Goal: Find contact information: Find contact information

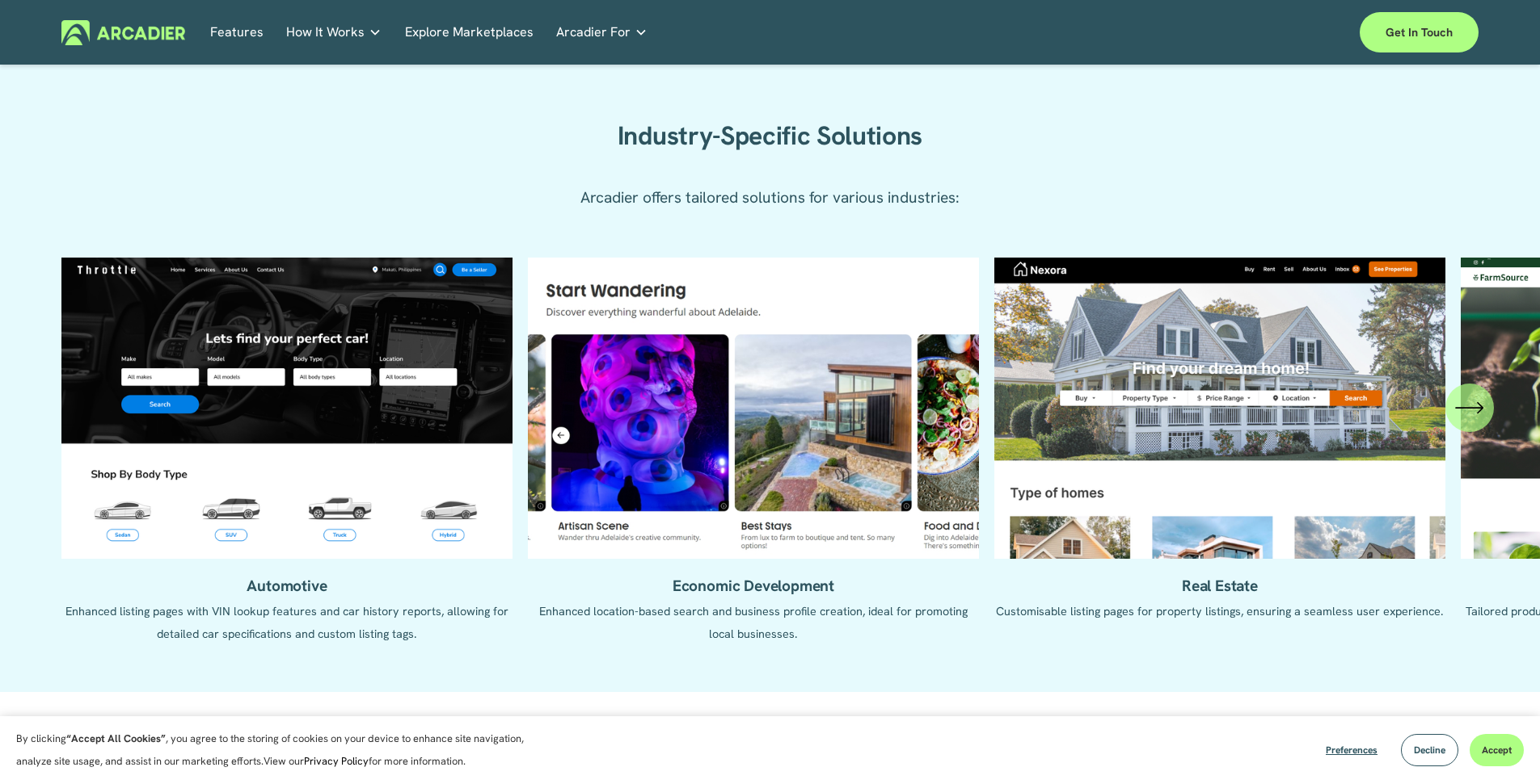
scroll to position [1700, 0]
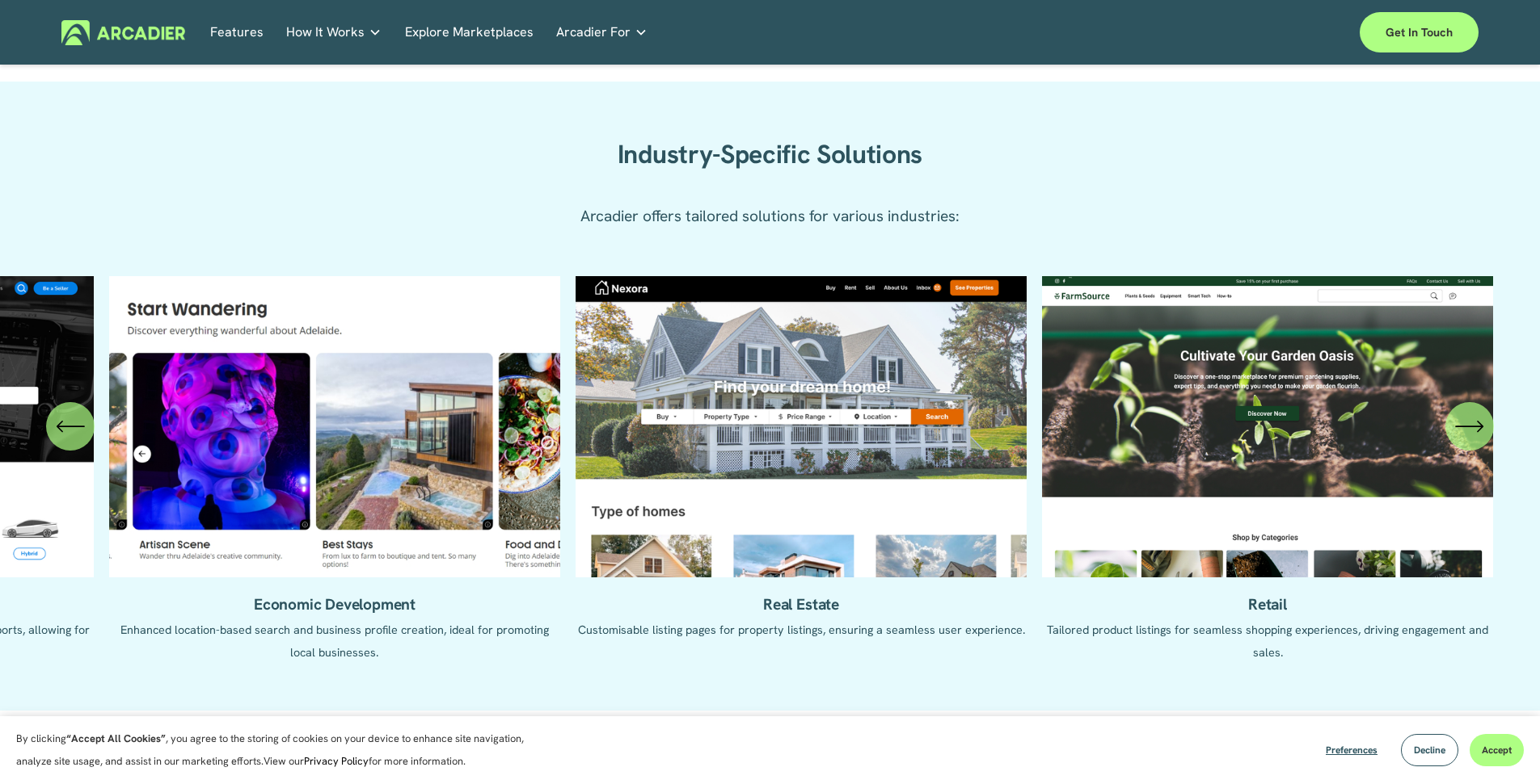
drag, startPoint x: 1301, startPoint y: 434, endPoint x: 636, endPoint y: 406, distance: 665.6
click at [636, 406] on ul "Automotive Enhanced listing pages with VIN lookup features and car history repo…" at bounding box center [769, 481] width 1417 height 411
drag, startPoint x: 1460, startPoint y: 444, endPoint x: 1094, endPoint y: 442, distance: 366.0
click at [1094, 442] on div "Automotive Enhanced listing pages with VIN lookup features and car history repo…" at bounding box center [770, 481] width 1540 height 411
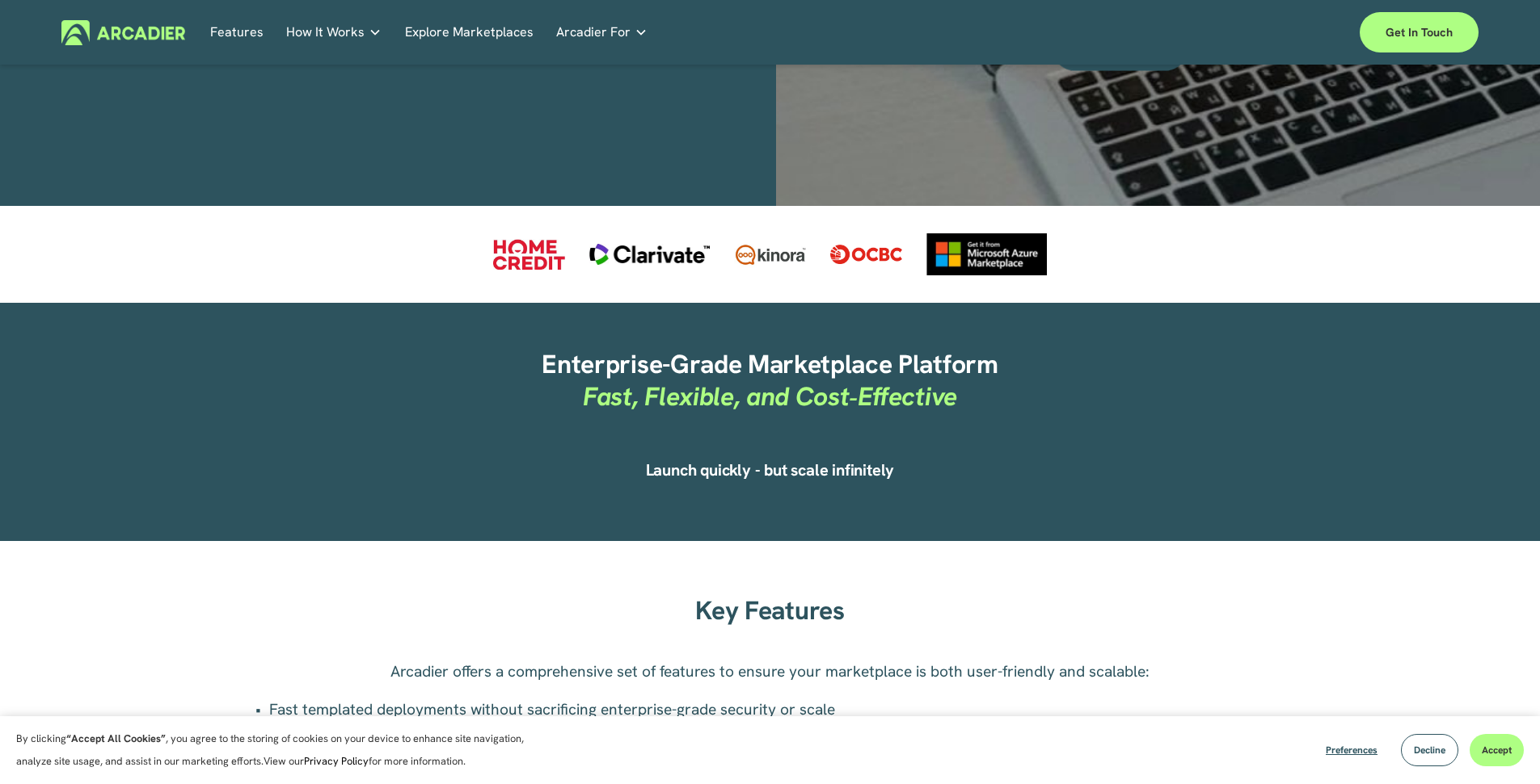
scroll to position [0, 0]
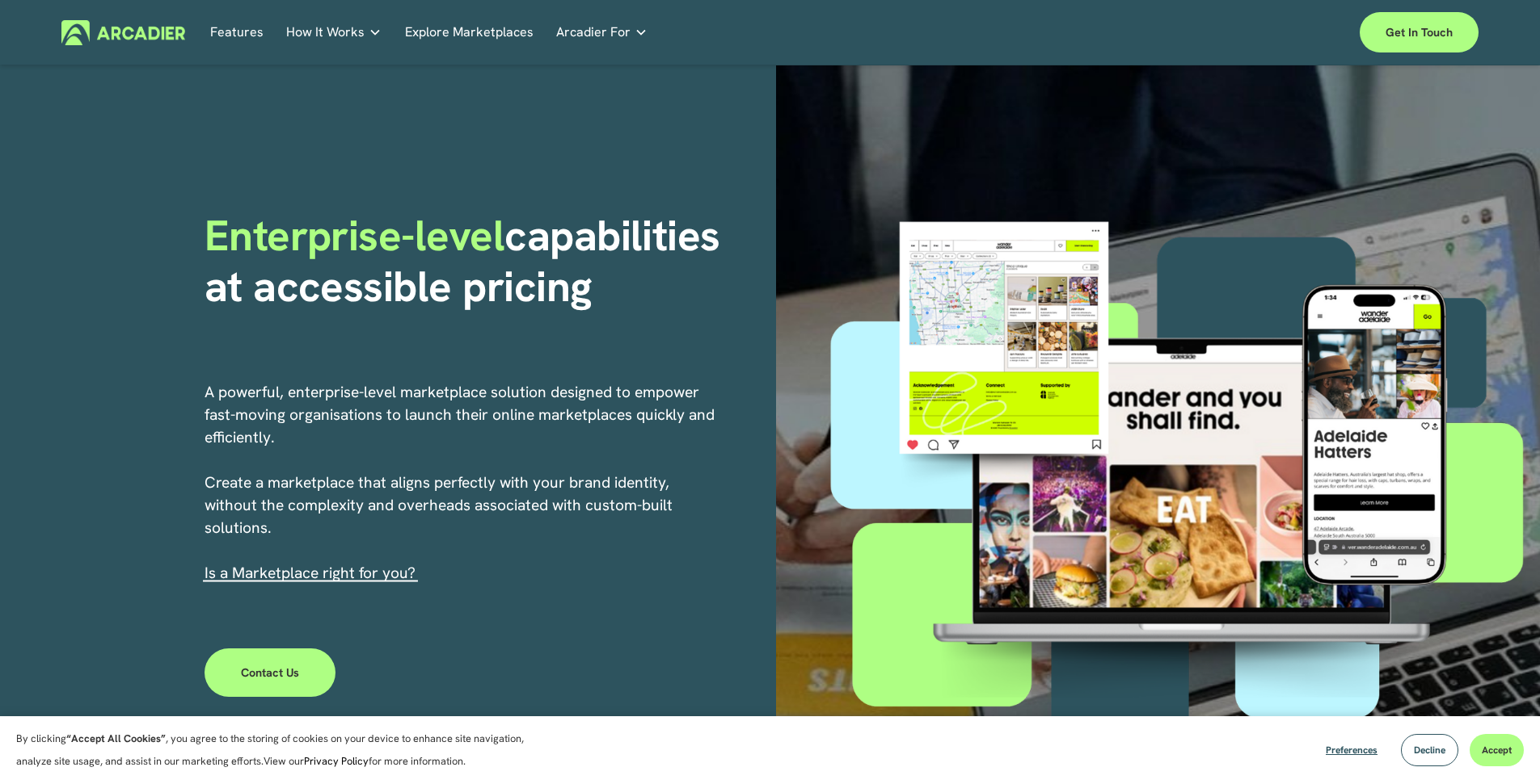
click at [516, 33] on link "Explore Marketplaces" at bounding box center [469, 32] width 128 height 25
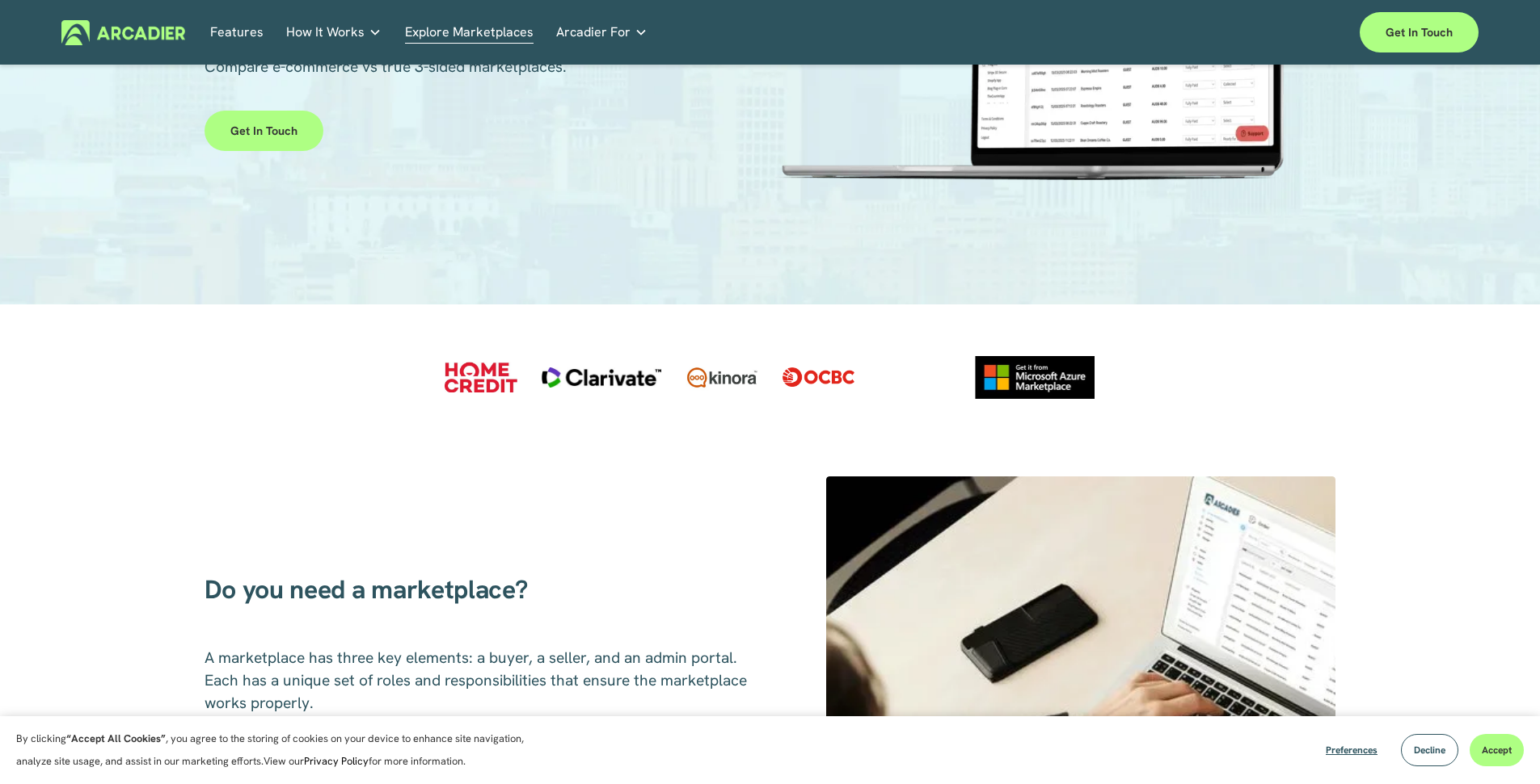
scroll to position [208, 0]
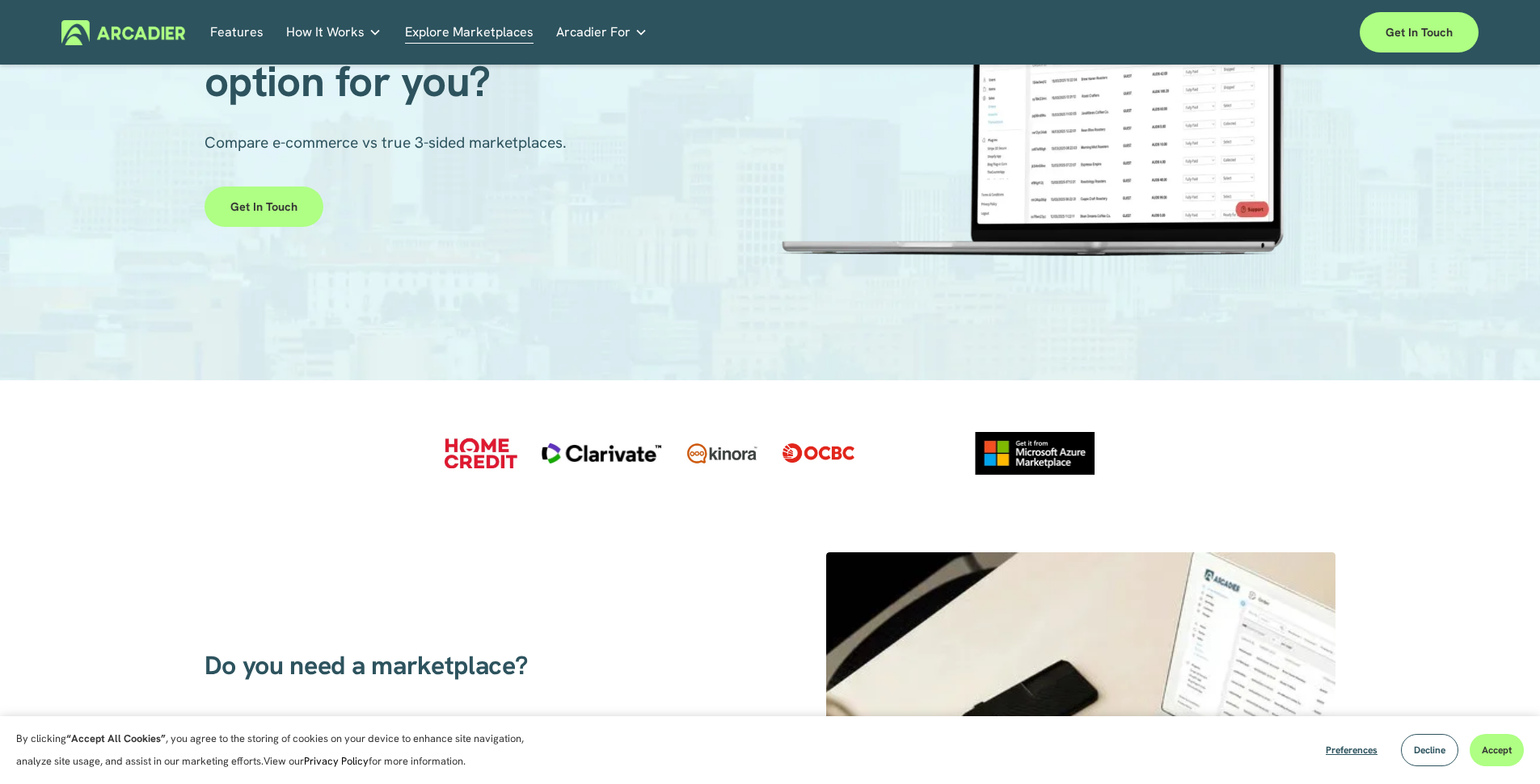
click at [1343, 12] on div "Skip to Content Features How It Works" at bounding box center [770, 32] width 1540 height 65
click at [1386, 31] on link "Get in touch" at bounding box center [1419, 31] width 119 height 40
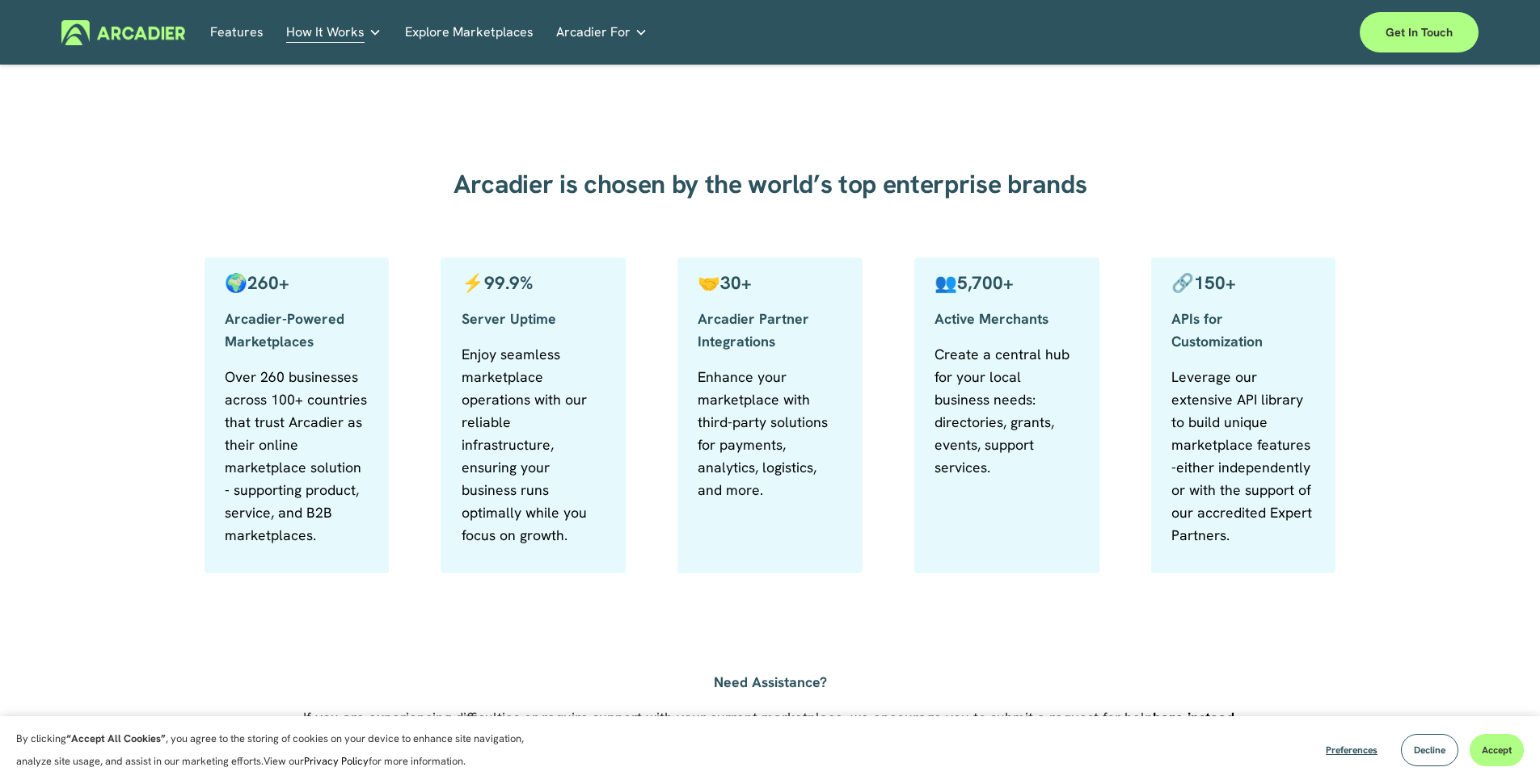
scroll to position [698, 0]
